Goal: Task Accomplishment & Management: Manage account settings

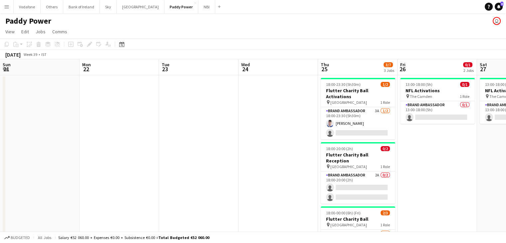
scroll to position [0, 222]
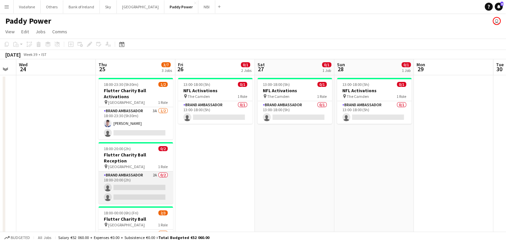
click at [153, 184] on app-card-role "Brand Ambassador 2A 0/2 18:00-20:00 (2h) single-neutral-actions single-neutral-…" at bounding box center [135, 187] width 74 height 32
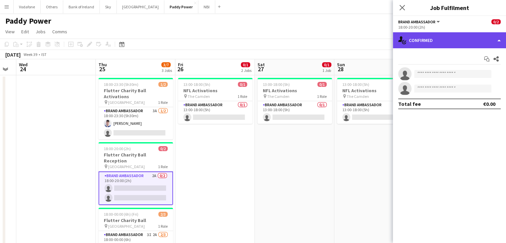
click at [440, 37] on div "single-neutral-actions-check-2 Confirmed" at bounding box center [449, 40] width 113 height 16
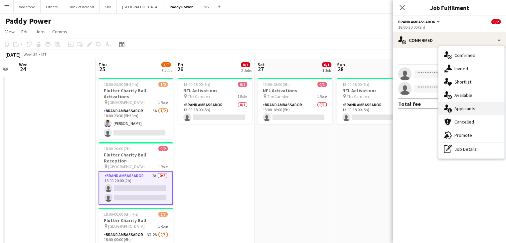
click at [459, 104] on div "single-neutral-actions-information Applicants" at bounding box center [471, 108] width 66 height 13
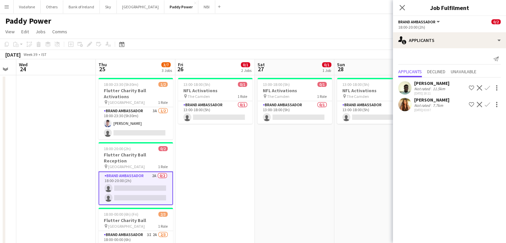
click at [351, 137] on app-date-cell "13:00-18:00 (5h) 0/1 NFL Activations pin The Camden 1 Role Brand Ambassador 0/1…" at bounding box center [373, 180] width 79 height 211
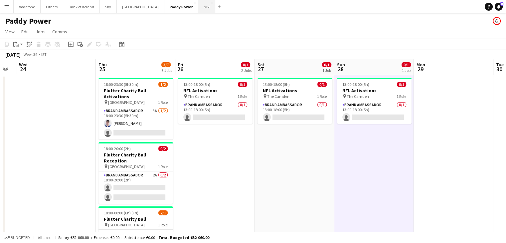
click at [198, 8] on button "NBI Close" at bounding box center [206, 6] width 17 height 13
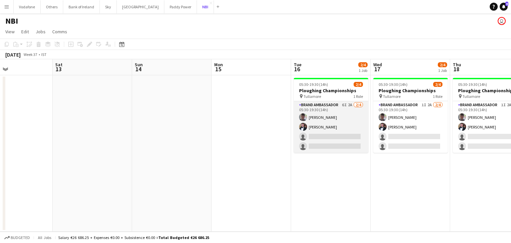
scroll to position [0, 266]
click at [319, 136] on app-card-role "Brand Ambassador 6I 2A [DATE] 05:30-19:30 (14h) [PERSON_NAME] [PERSON_NAME] sin…" at bounding box center [330, 127] width 74 height 52
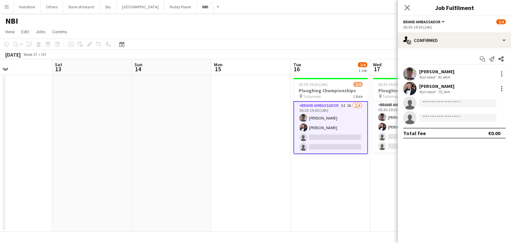
click at [327, 183] on app-date-cell "05:30-19:30 (14h) 2/4 Ploughing Championships pin Tullamore 1 Role Brand Ambass…" at bounding box center [330, 153] width 79 height 156
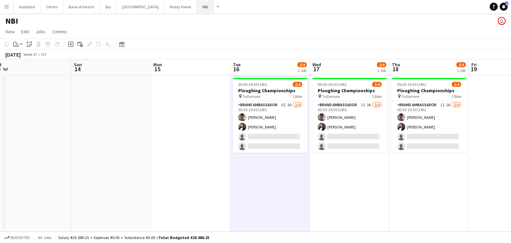
scroll to position [0, 248]
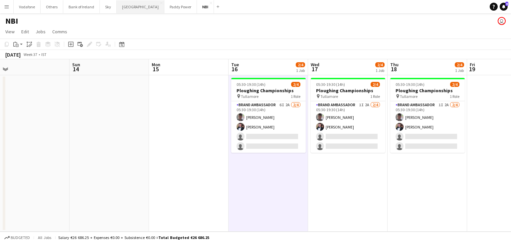
click at [137, 9] on button "[GEOGRAPHIC_DATA] Close" at bounding box center [141, 6] width 48 height 13
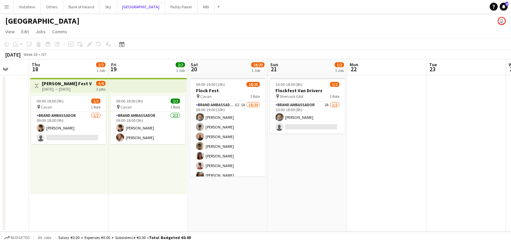
scroll to position [0, 212]
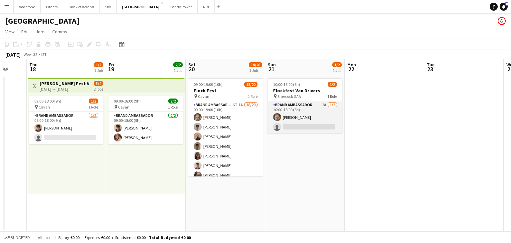
click at [314, 107] on app-card-role "Brand Ambassador 2A [DATE] 10:00-18:00 (8h) [PERSON_NAME] single-neutral-actions" at bounding box center [305, 117] width 74 height 32
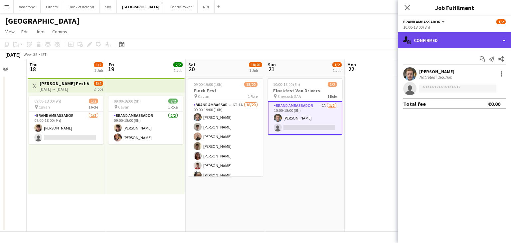
click at [423, 41] on div "single-neutral-actions-check-2 Confirmed" at bounding box center [454, 40] width 113 height 16
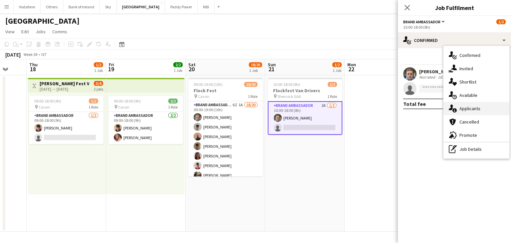
click at [475, 106] on div "single-neutral-actions-information Applicants" at bounding box center [476, 108] width 66 height 13
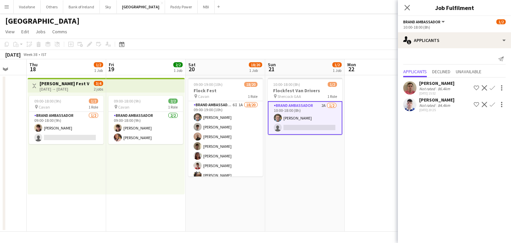
click at [385, 119] on app-date-cell at bounding box center [384, 153] width 79 height 156
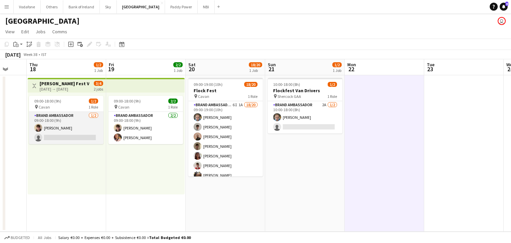
click at [32, 134] on app-card-role "Brand Ambassador [DATE] 09:00-18:00 (9h) [PERSON_NAME] single-neutral-actions" at bounding box center [66, 128] width 74 height 32
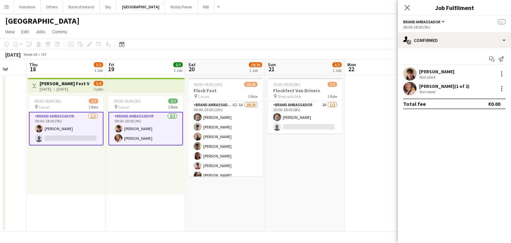
click at [397, 150] on app-date-cell at bounding box center [384, 153] width 79 height 156
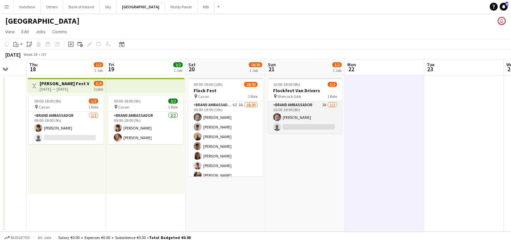
click at [281, 119] on app-card-role "Brand Ambassador 2A [DATE] 10:00-18:00 (8h) [PERSON_NAME] single-neutral-actions" at bounding box center [305, 117] width 74 height 32
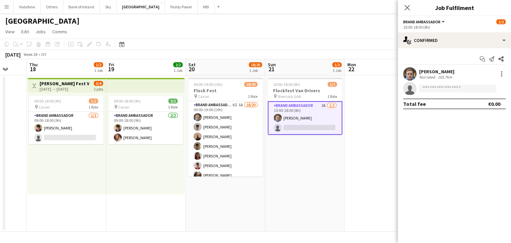
click at [338, 168] on app-date-cell "10:00-18:00 (8h) 1/2 Flockfest Van Drivers pin Shercock GAA 1 Role Brand Ambass…" at bounding box center [304, 153] width 79 height 156
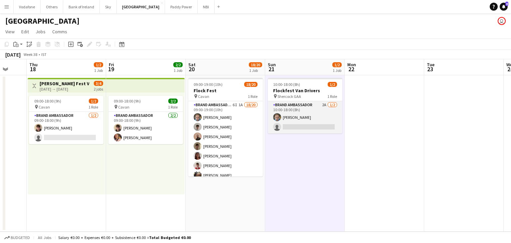
click at [308, 126] on app-card-role "Brand Ambassador 2A [DATE] 10:00-18:00 (8h) [PERSON_NAME] single-neutral-actions" at bounding box center [305, 117] width 74 height 32
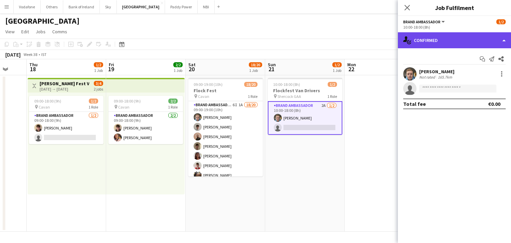
click at [452, 35] on div "single-neutral-actions-check-2 Confirmed" at bounding box center [454, 40] width 113 height 16
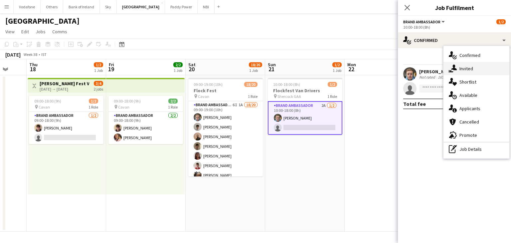
click at [460, 72] on div "single-neutral-actions-share-1 Invited" at bounding box center [476, 68] width 66 height 13
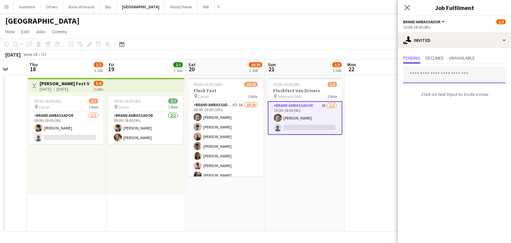
click at [448, 71] on input "text" at bounding box center [454, 75] width 102 height 17
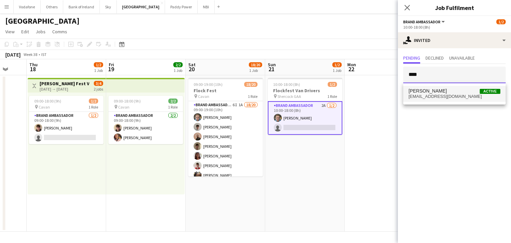
type input "****"
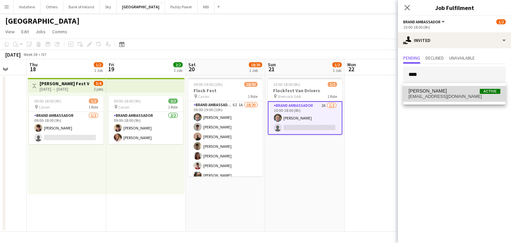
click at [447, 91] on span "[PERSON_NAME] Active" at bounding box center [454, 91] width 92 height 6
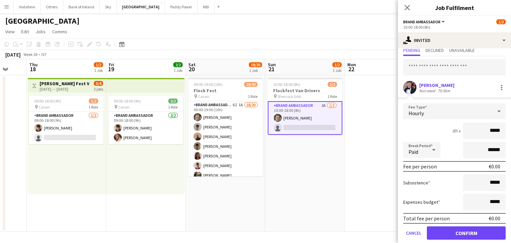
scroll to position [29, 0]
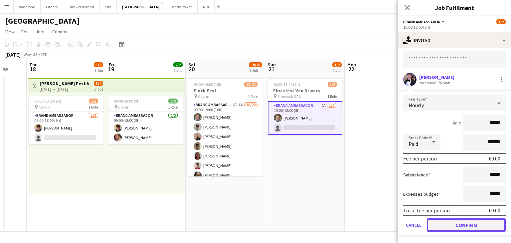
click at [466, 224] on button "Confirm" at bounding box center [466, 224] width 79 height 13
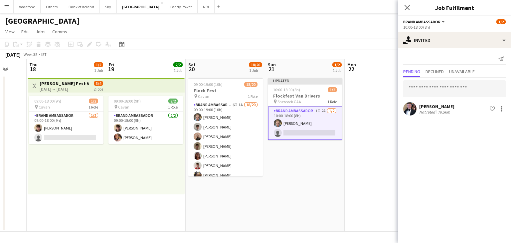
click at [395, 128] on app-date-cell at bounding box center [384, 153] width 79 height 156
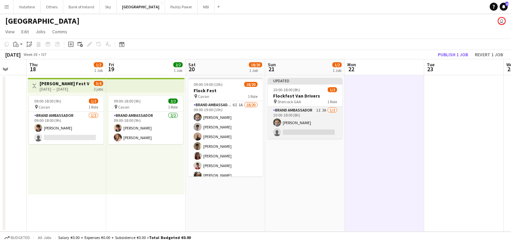
click at [313, 128] on app-card-role "Brand Ambassador 1I 2A [DATE] 10:00-18:00 (8h) [PERSON_NAME] single-neutral-act…" at bounding box center [305, 122] width 74 height 32
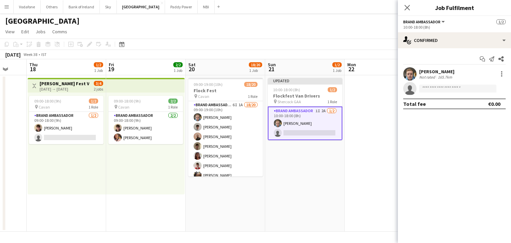
click at [299, 68] on app-board-header-date "Sun 21 1/2 1 Job" at bounding box center [304, 67] width 79 height 16
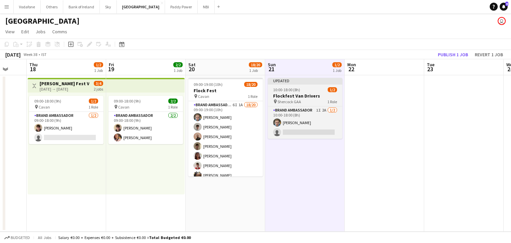
click at [304, 92] on app-job-card "Updated 10:00-18:00 (8h) 1/2 Flockfest Van Drivers pin Shercock GAA 1 Role Bran…" at bounding box center [305, 108] width 74 height 61
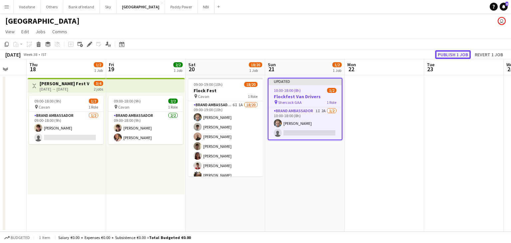
click at [447, 53] on button "Publish 1 job" at bounding box center [453, 54] width 36 height 9
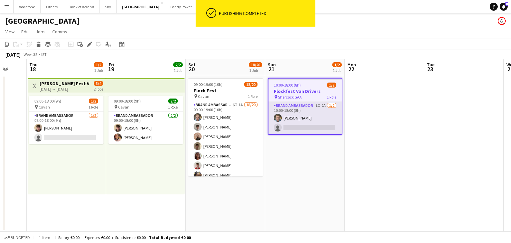
click at [320, 125] on app-card-role "Brand Ambassador 1I 2A [DATE] 10:00-18:00 (8h) [PERSON_NAME] single-neutral-act…" at bounding box center [304, 118] width 73 height 32
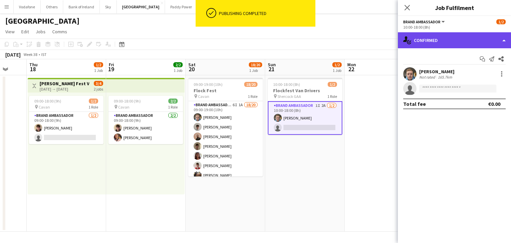
click at [454, 36] on div "single-neutral-actions-check-2 Confirmed" at bounding box center [454, 40] width 113 height 16
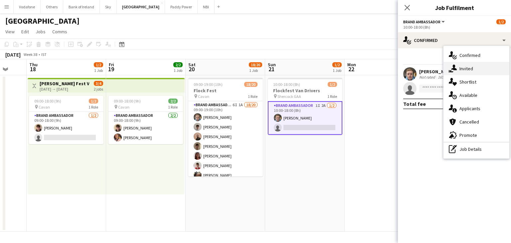
click at [468, 67] on div "single-neutral-actions-share-1 Invited" at bounding box center [476, 68] width 66 height 13
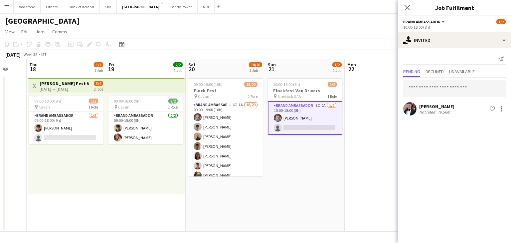
click at [375, 123] on app-date-cell at bounding box center [384, 153] width 79 height 156
